Goal: Task Accomplishment & Management: Manage account settings

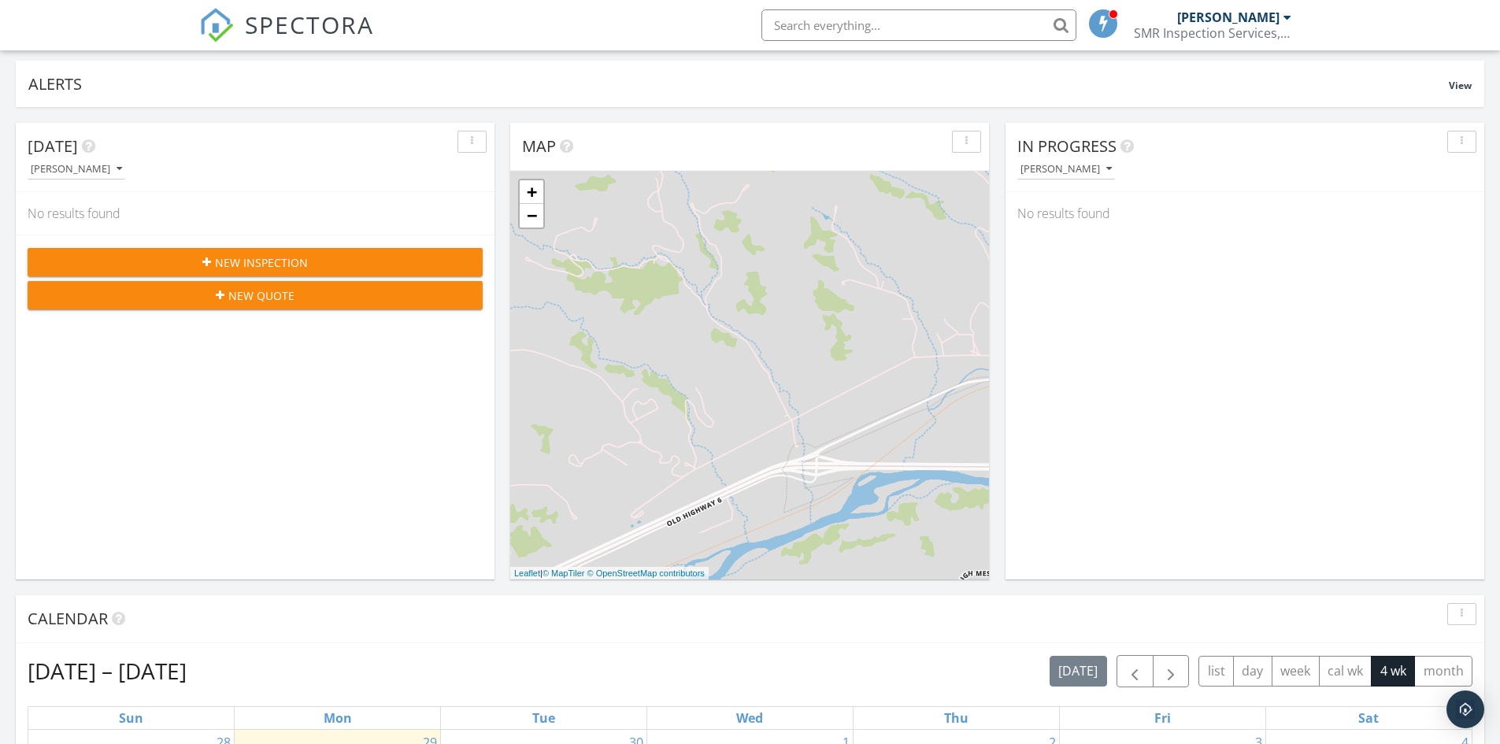
scroll to position [315, 0]
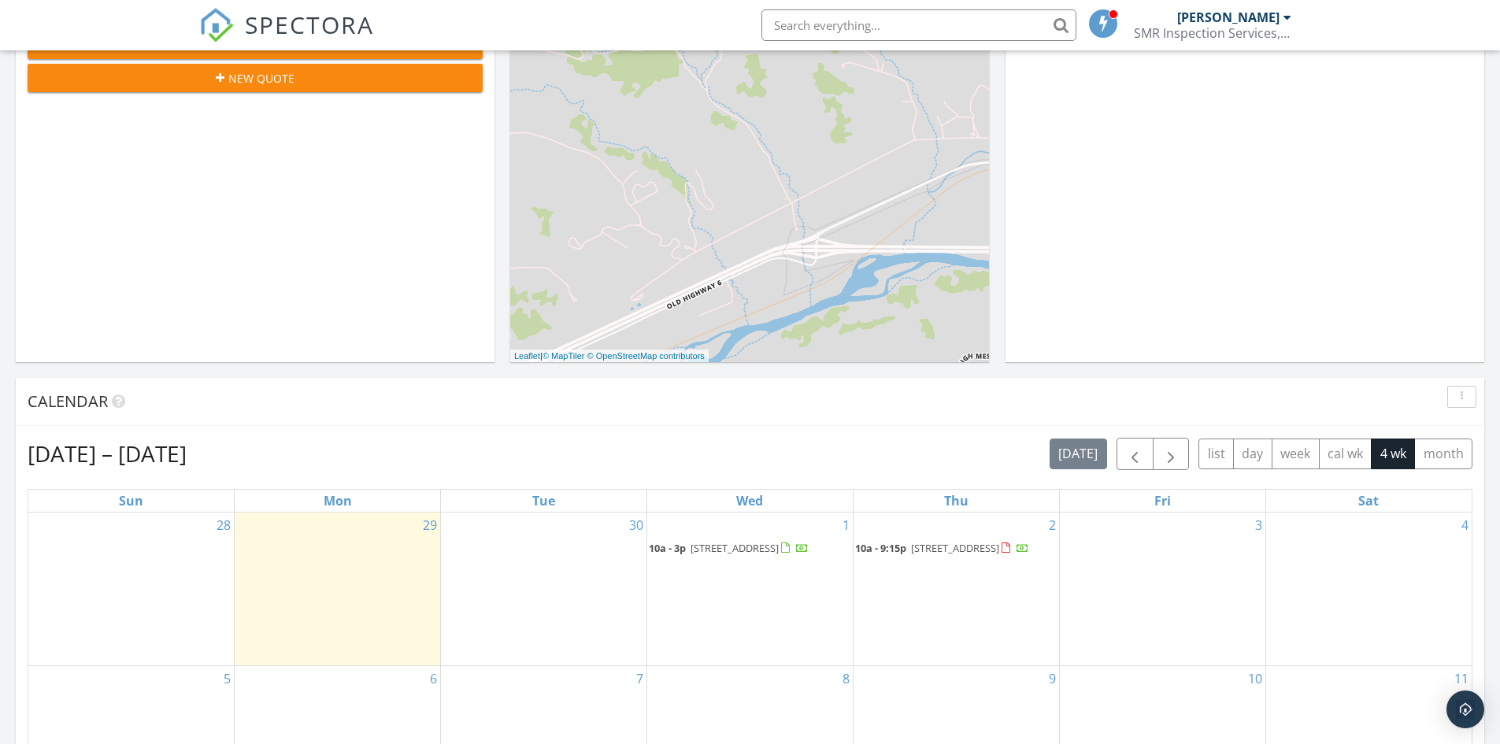
click at [779, 549] on span "[STREET_ADDRESS]" at bounding box center [735, 548] width 88 height 14
